Goal: Find specific page/section: Find specific page/section

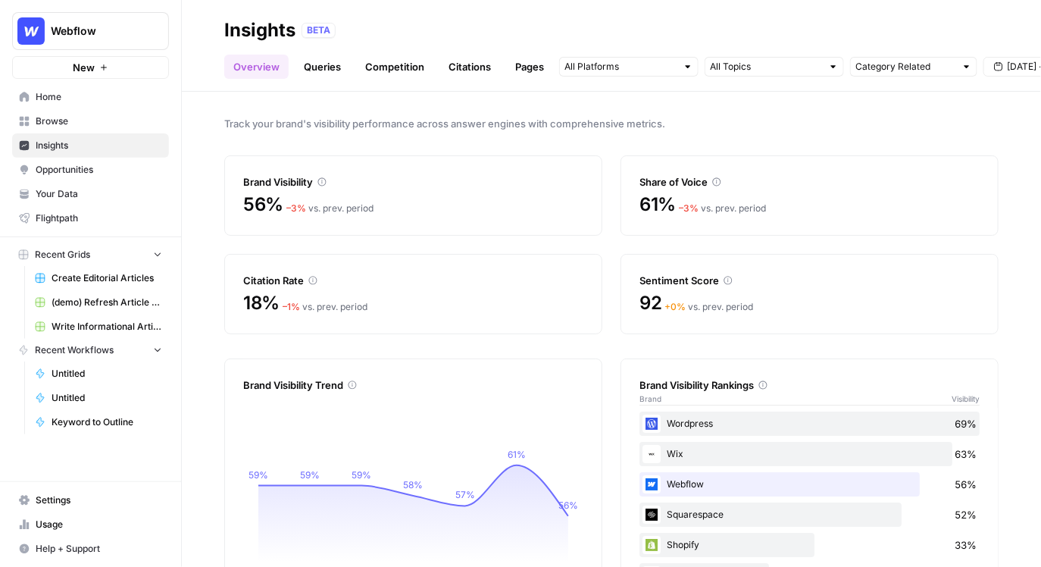
click at [114, 184] on link "Your Data" at bounding box center [90, 194] width 157 height 24
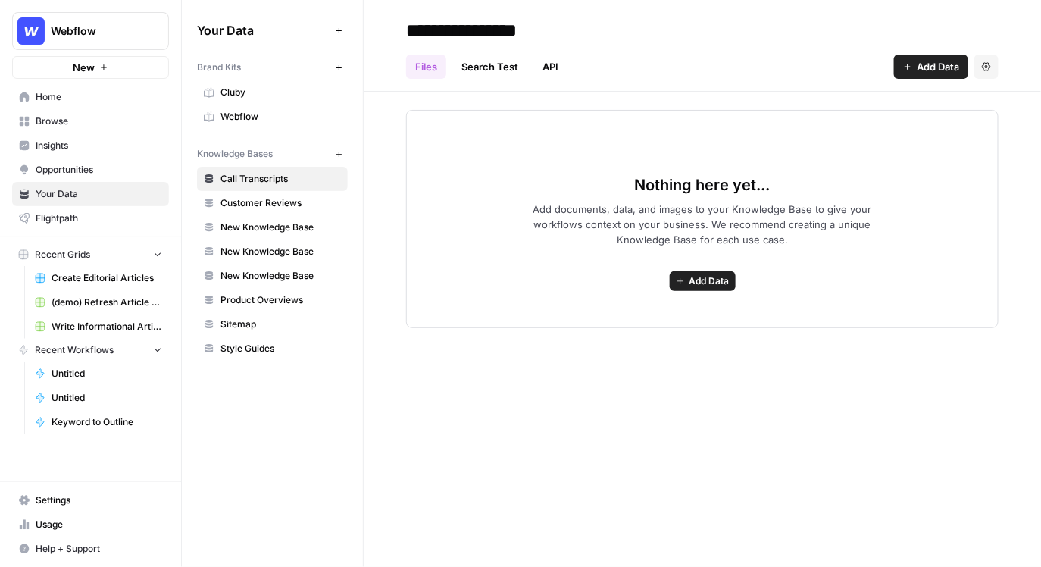
click at [94, 275] on span "Create Editorial Articles" at bounding box center [107, 278] width 111 height 14
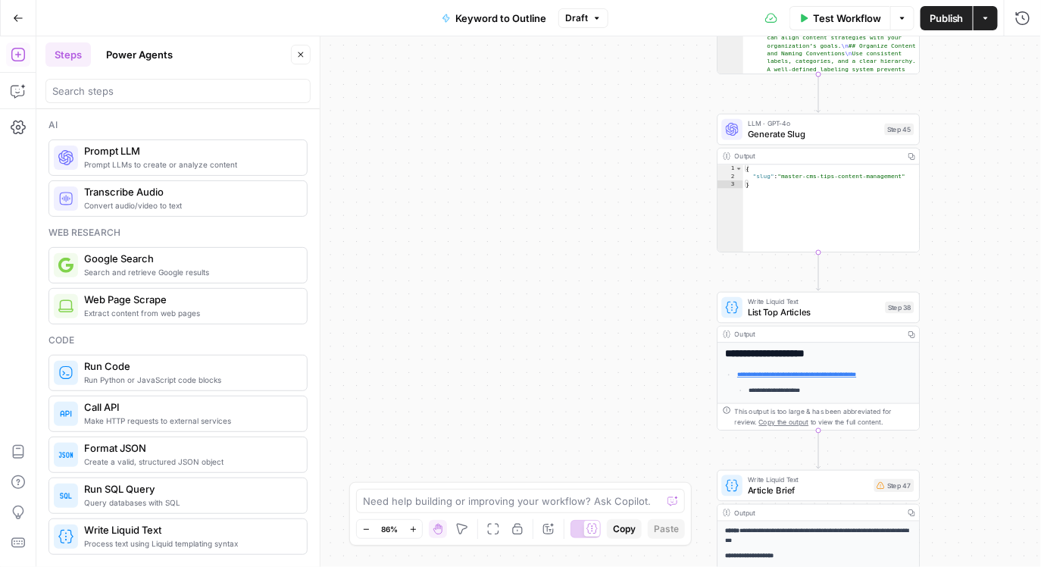
scroll to position [2739, 0]
